Goal: Task Accomplishment & Management: Manage account settings

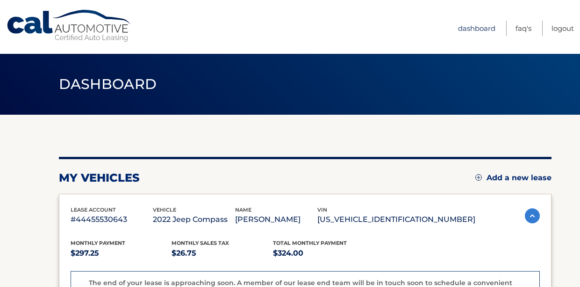
click at [469, 29] on link "Dashboard" at bounding box center [476, 28] width 37 height 15
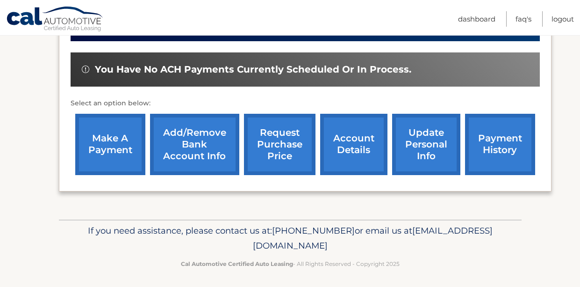
scroll to position [338, 0]
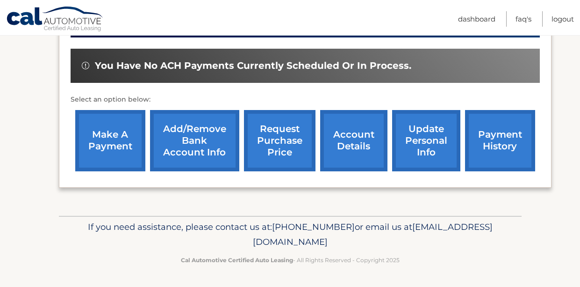
click at [362, 151] on link "account details" at bounding box center [353, 140] width 67 height 61
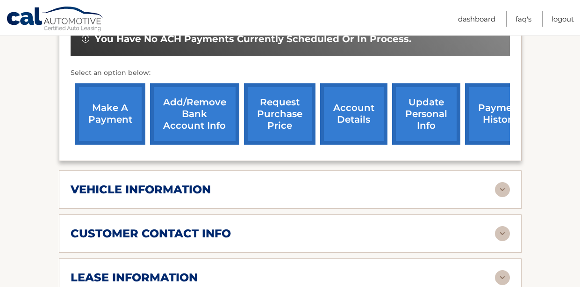
scroll to position [374, 0]
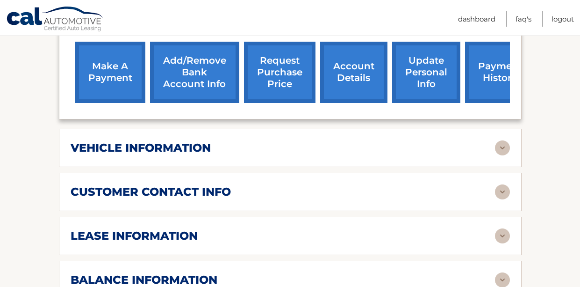
click at [495, 140] on img at bounding box center [502, 147] width 15 height 15
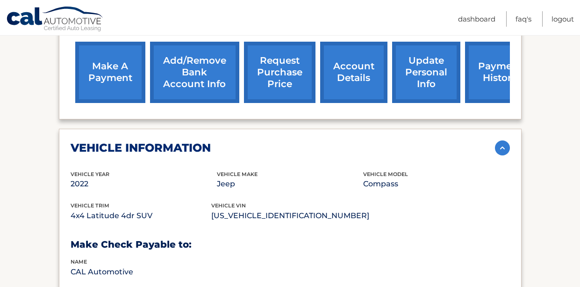
click at [495, 140] on img at bounding box center [502, 147] width 15 height 15
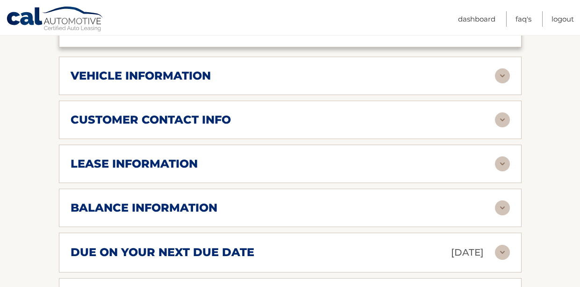
scroll to position [468, 0]
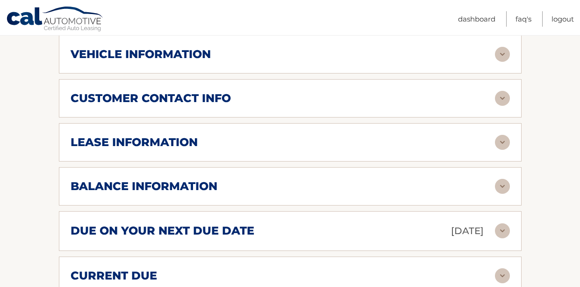
click at [504, 135] on img at bounding box center [502, 142] width 15 height 15
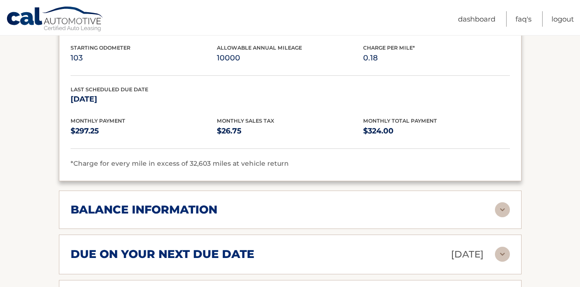
scroll to position [655, 0]
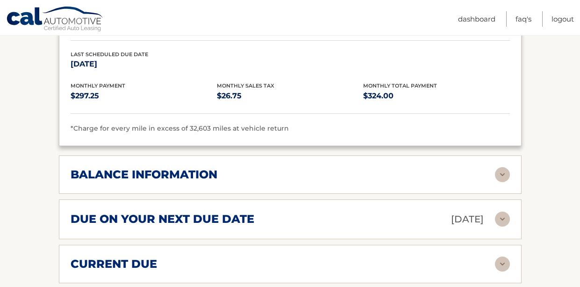
click at [506, 167] on img at bounding box center [502, 174] width 15 height 15
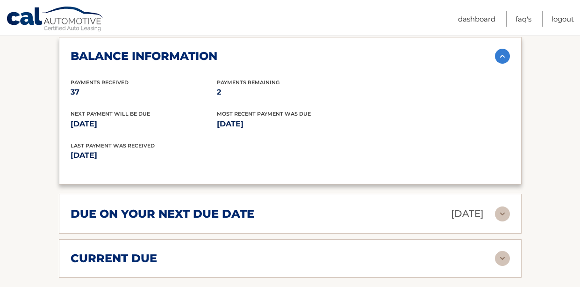
scroll to position [842, 0]
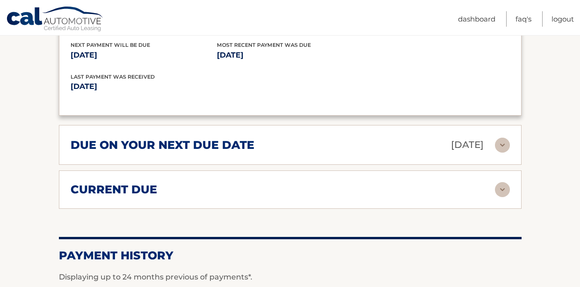
click at [495, 182] on img at bounding box center [502, 189] width 15 height 15
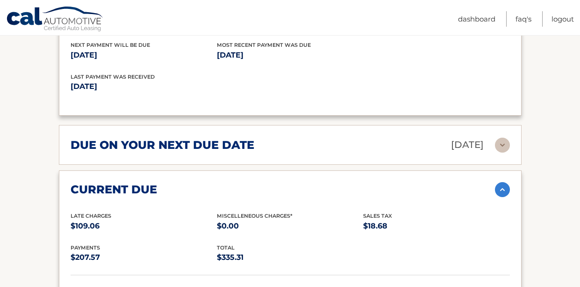
click at [495, 182] on img at bounding box center [502, 189] width 15 height 15
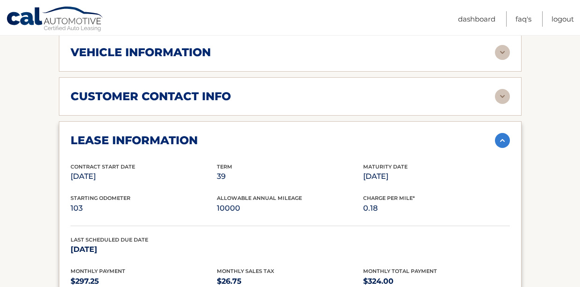
scroll to position [415, 0]
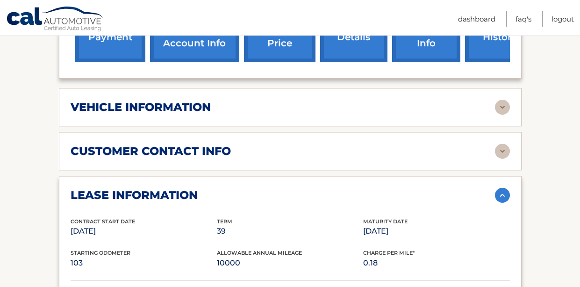
click at [504, 100] on img at bounding box center [502, 107] width 15 height 15
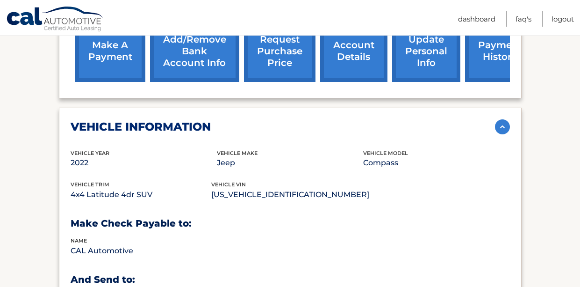
scroll to position [228, 0]
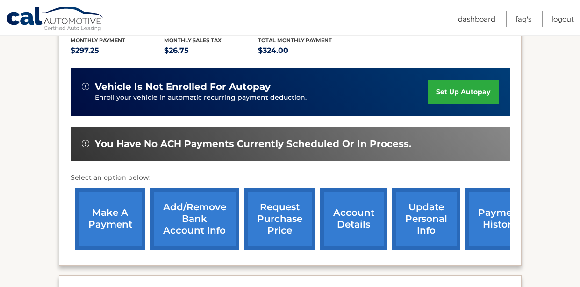
click at [289, 216] on link "request purchase price" at bounding box center [280, 218] width 72 height 61
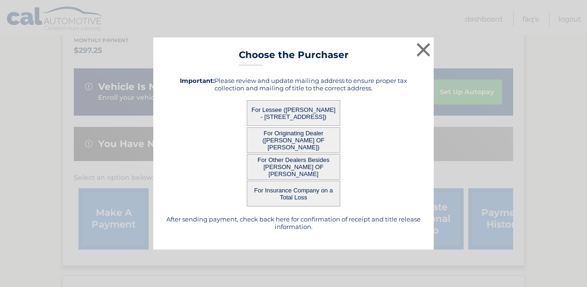
click at [299, 107] on button "For Lessee ([PERSON_NAME] - [STREET_ADDRESS])" at bounding box center [294, 113] width 94 height 26
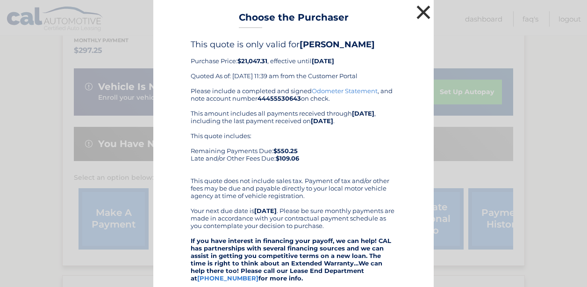
click at [416, 13] on button "×" at bounding box center [423, 12] width 19 height 19
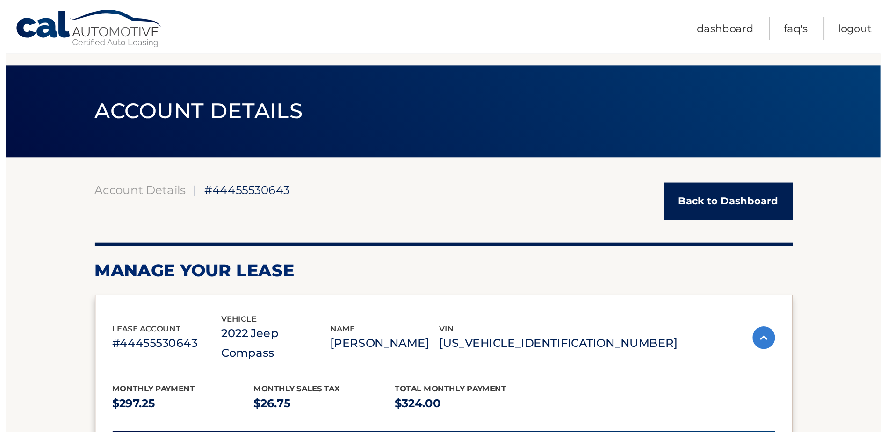
scroll to position [0, 0]
